Goal: Information Seeking & Learning: Learn about a topic

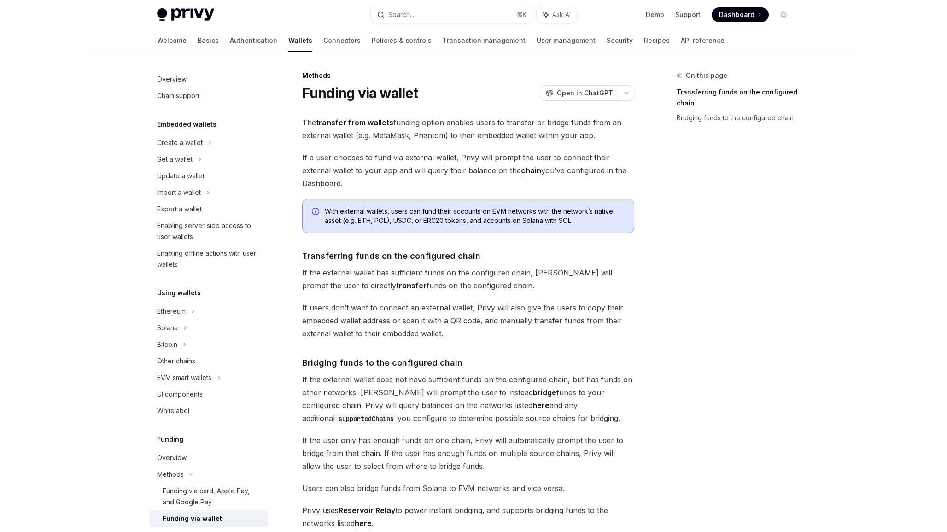
scroll to position [8, 0]
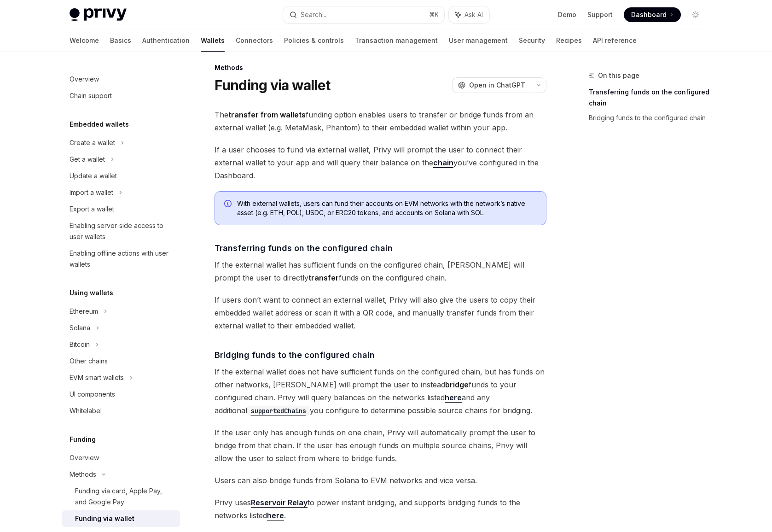
type textarea "*"
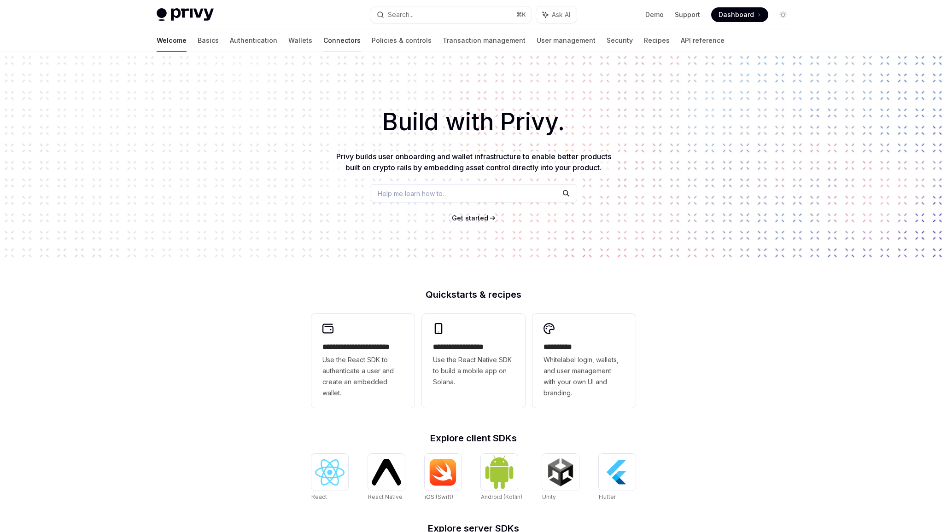
click at [323, 39] on link "Connectors" at bounding box center [341, 40] width 37 height 22
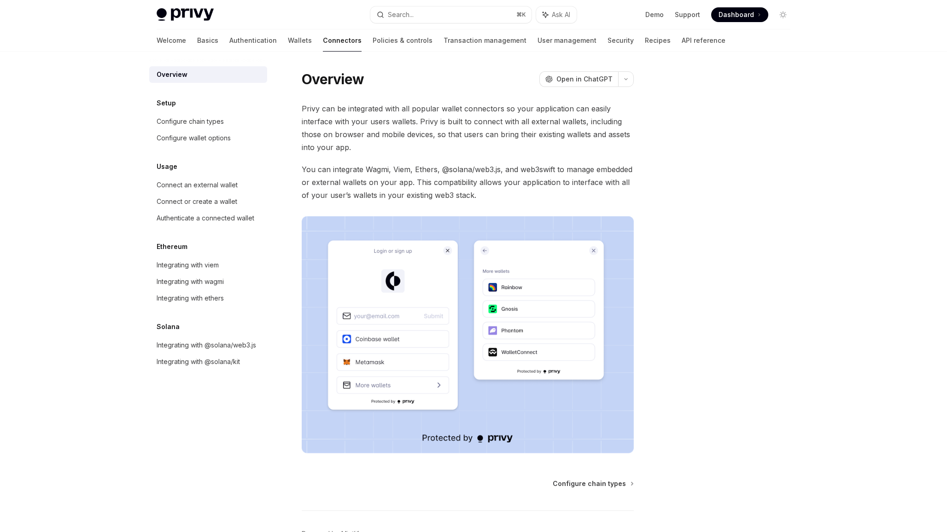
click at [241, 45] on div "Welcome Basics Authentication Wallets Connectors Policies & controls Transactio…" at bounding box center [441, 40] width 569 height 22
click at [229, 40] on link "Authentication" at bounding box center [252, 40] width 47 height 22
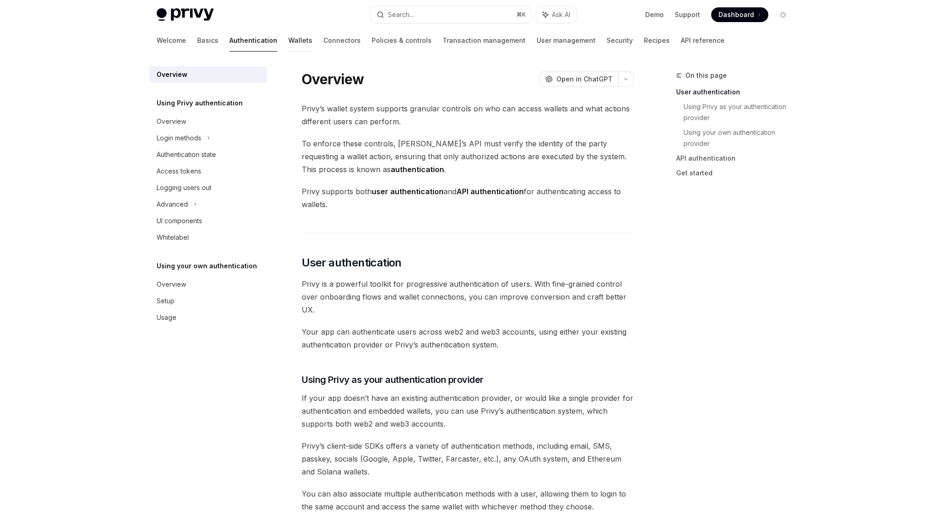
click at [288, 41] on link "Wallets" at bounding box center [300, 40] width 24 height 22
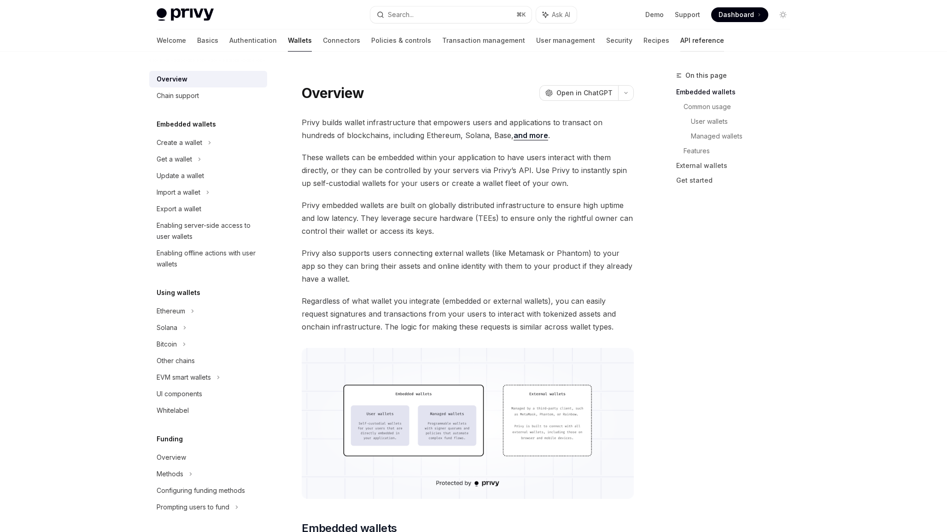
click at [680, 38] on link "API reference" at bounding box center [702, 40] width 44 height 22
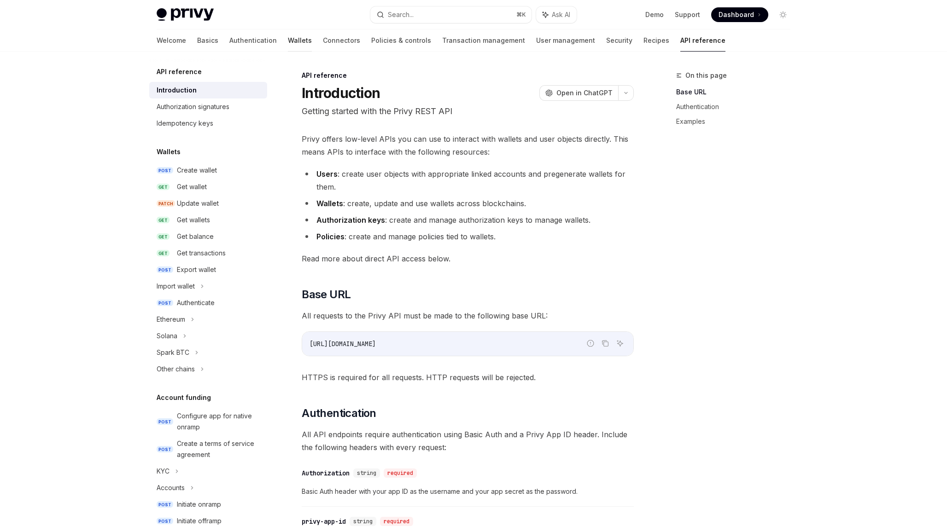
click at [288, 41] on link "Wallets" at bounding box center [300, 40] width 24 height 22
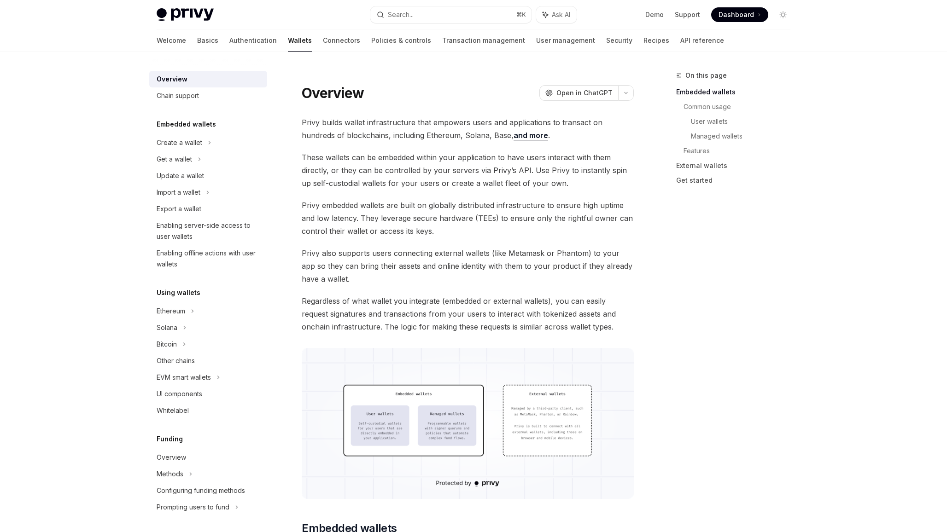
type textarea "*"
